Goal: Information Seeking & Learning: Understand process/instructions

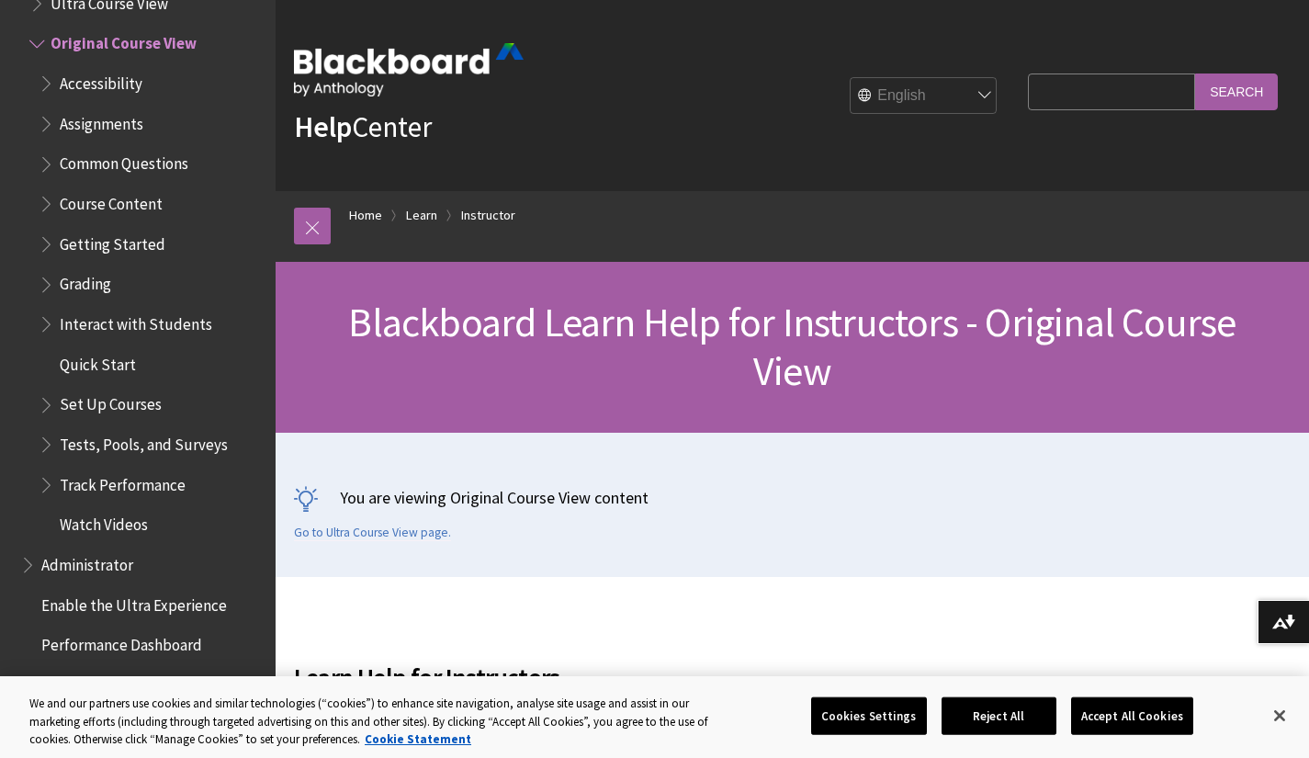
click at [1066, 94] on input "Search Query" at bounding box center [1111, 91] width 167 height 36
type input "submission form"
click at [1237, 97] on input "Search" at bounding box center [1236, 91] width 83 height 36
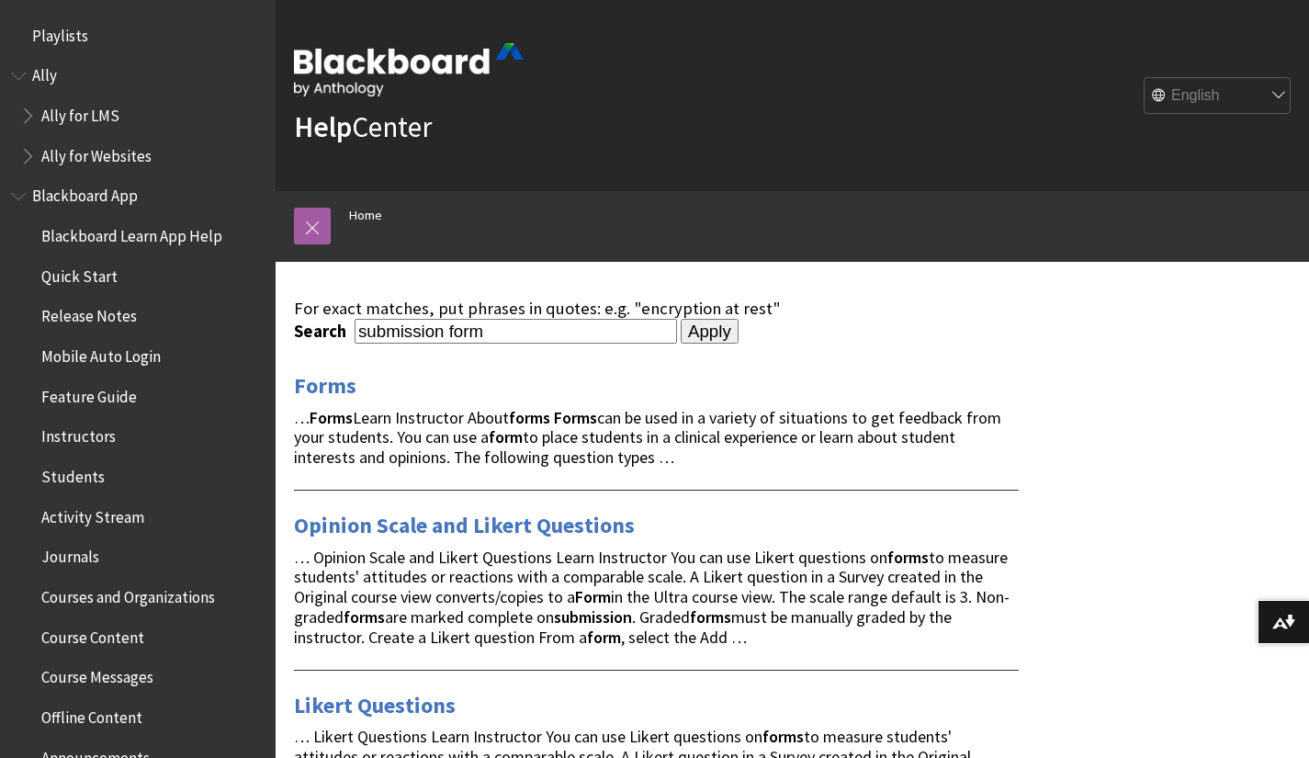
click at [321, 383] on link "Forms" at bounding box center [325, 385] width 62 height 29
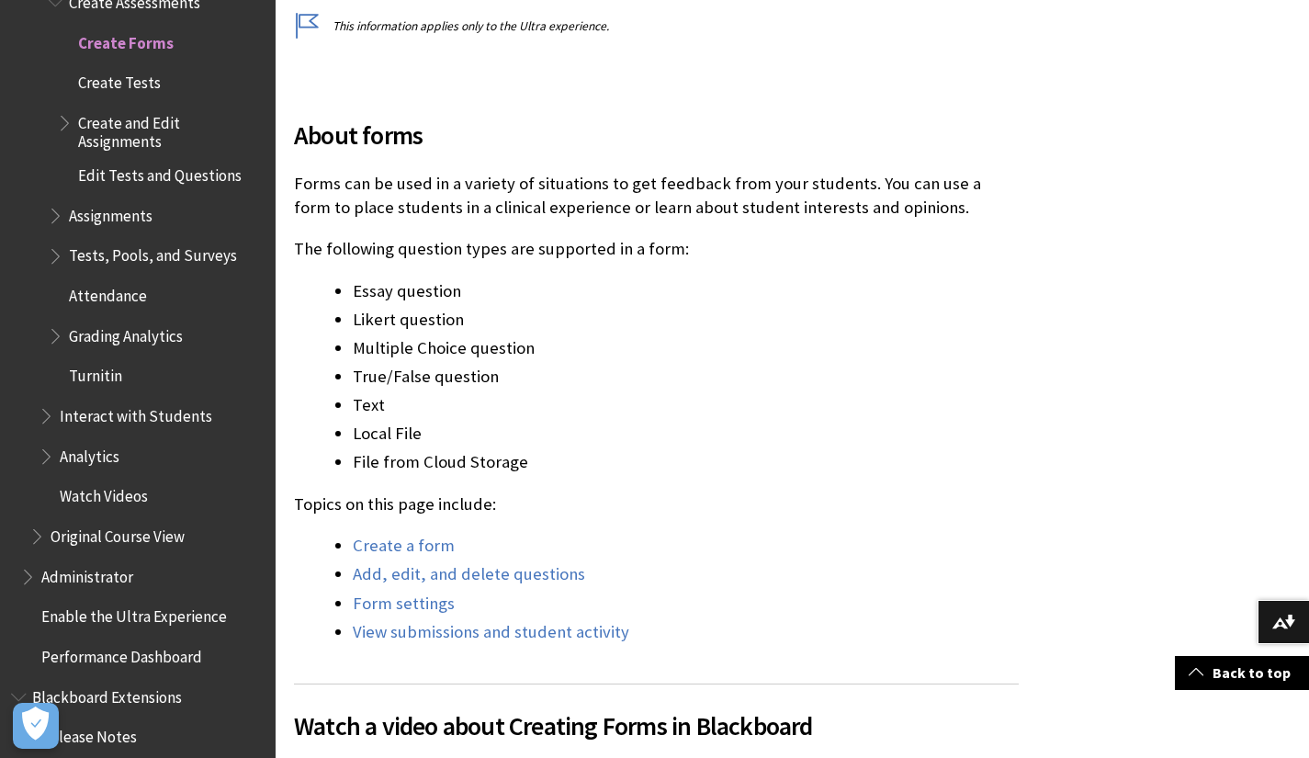
scroll to position [459, 0]
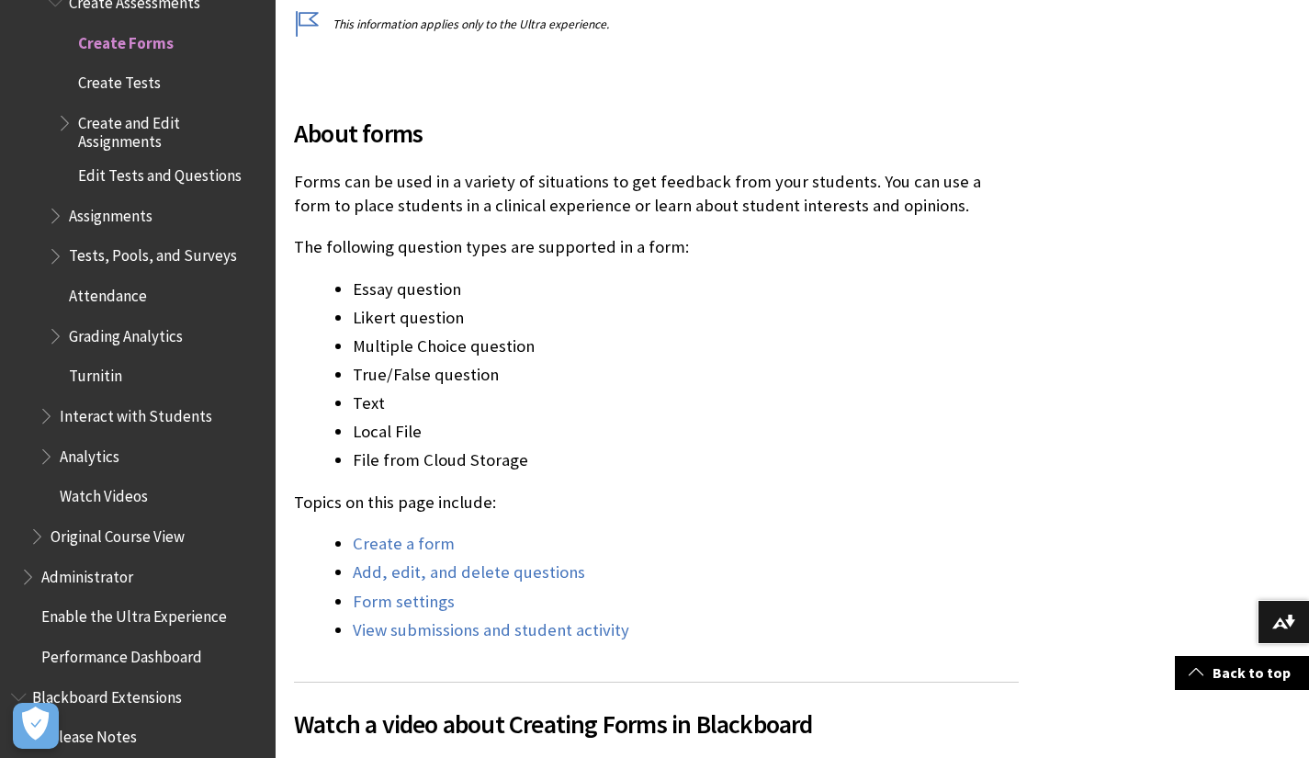
click at [412, 543] on link "Create a form" at bounding box center [404, 544] width 102 height 22
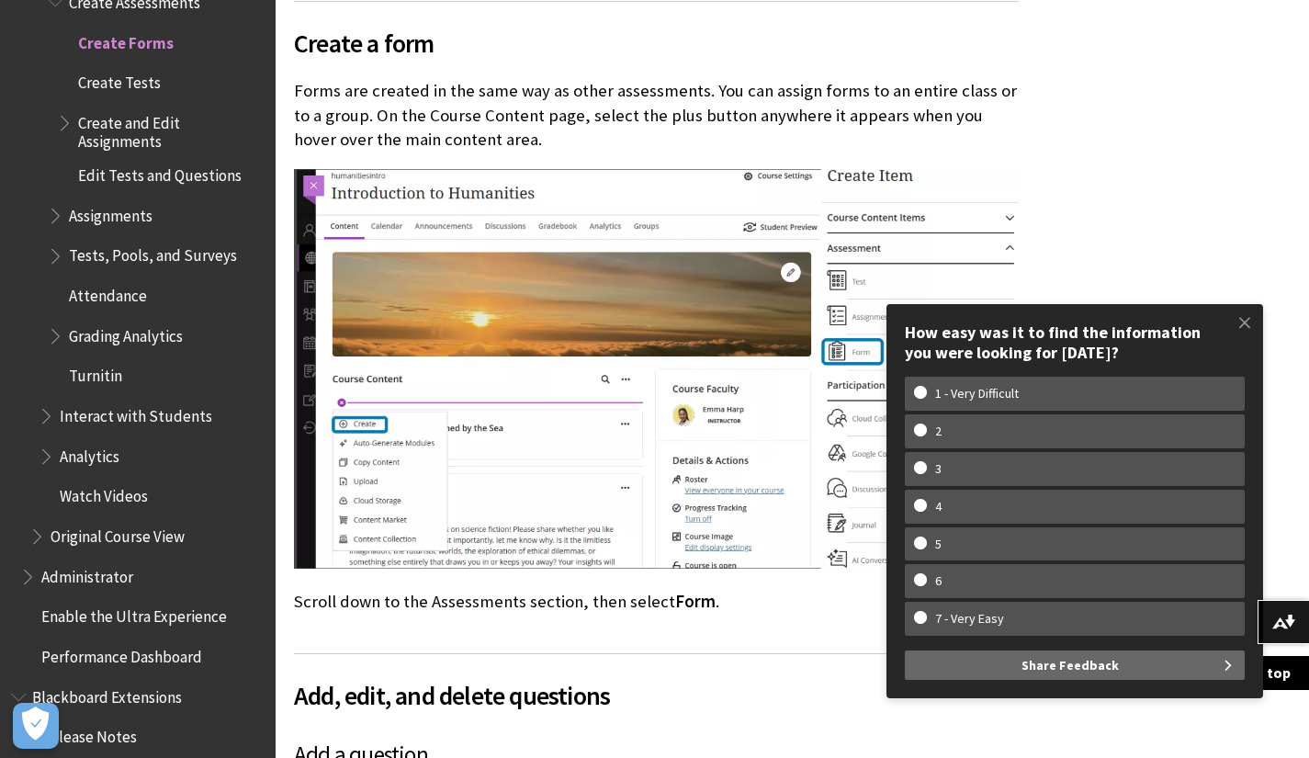
click at [1243, 320] on span at bounding box center [1244, 322] width 39 height 39
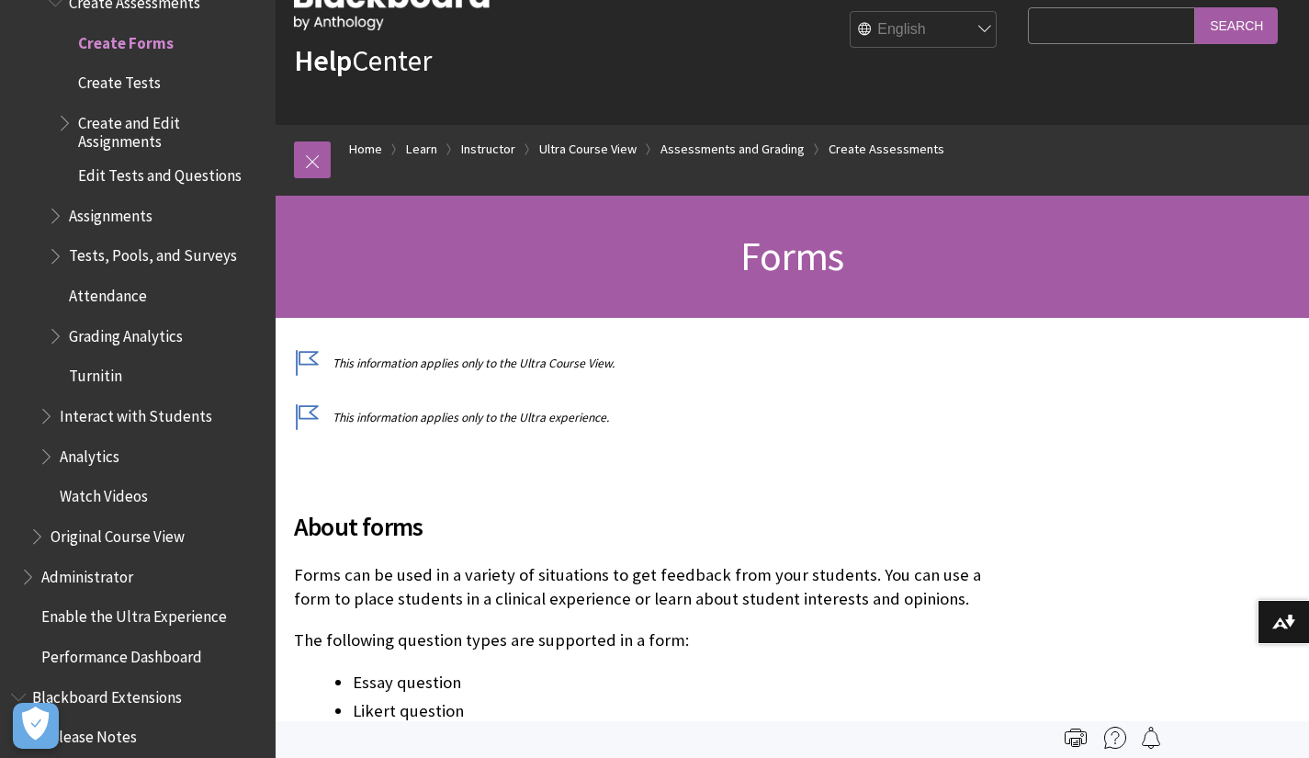
scroll to position [0, 0]
